Goal: Task Accomplishment & Management: Manage account settings

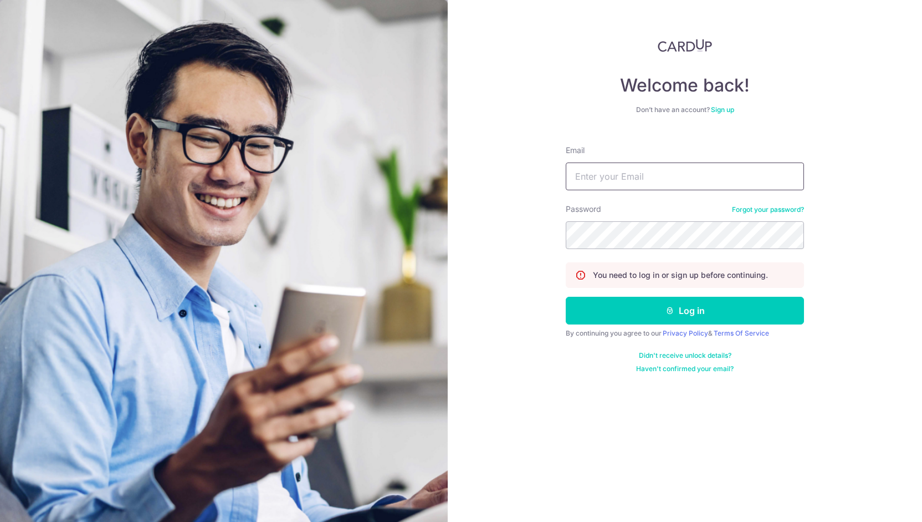
click at [644, 185] on input "Email" at bounding box center [685, 176] width 238 height 28
type input "[EMAIL_ADDRESS][DOMAIN_NAME]"
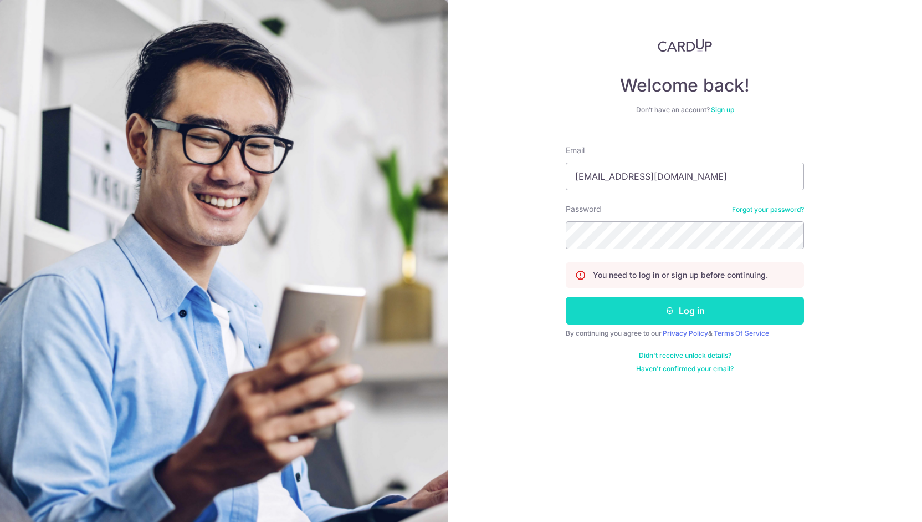
click at [692, 317] on button "Log in" at bounding box center [685, 311] width 238 height 28
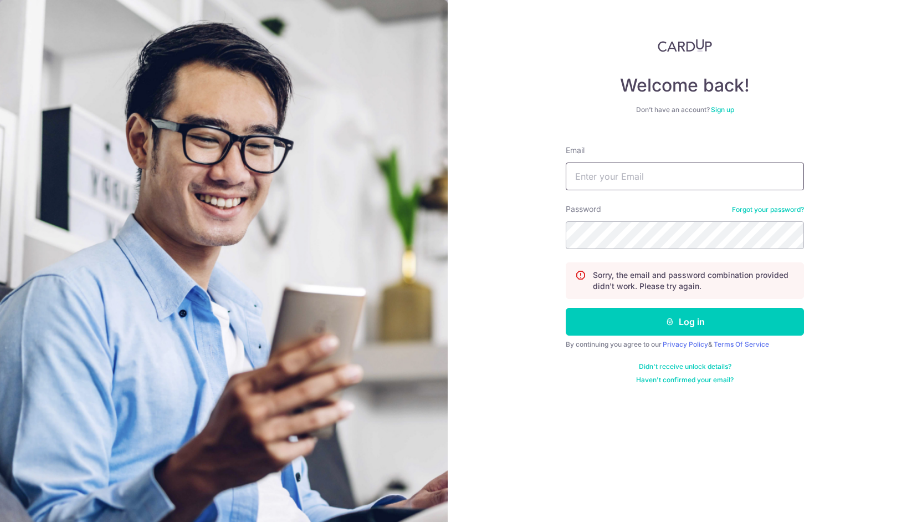
click at [616, 172] on input "Email" at bounding box center [685, 176] width 238 height 28
type input "[EMAIL_ADDRESS][DOMAIN_NAME]"
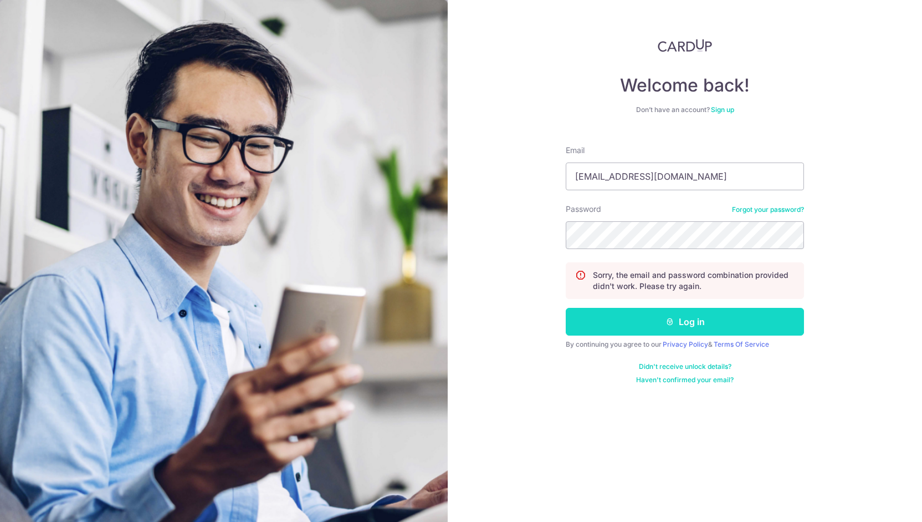
click at [660, 317] on button "Log in" at bounding box center [685, 322] width 238 height 28
